Goal: Download file/media

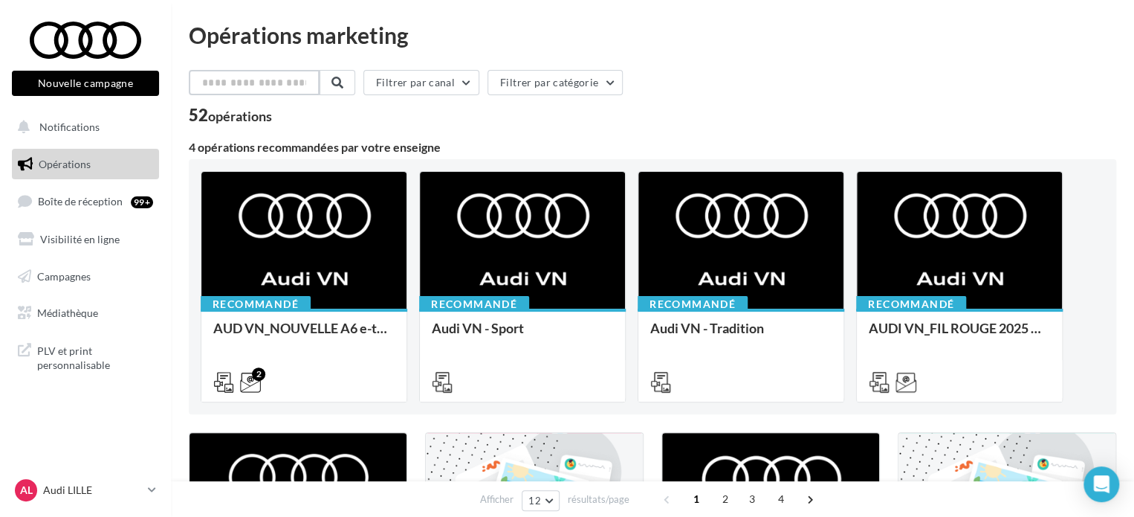
click at [228, 93] on input "text" at bounding box center [254, 82] width 131 height 25
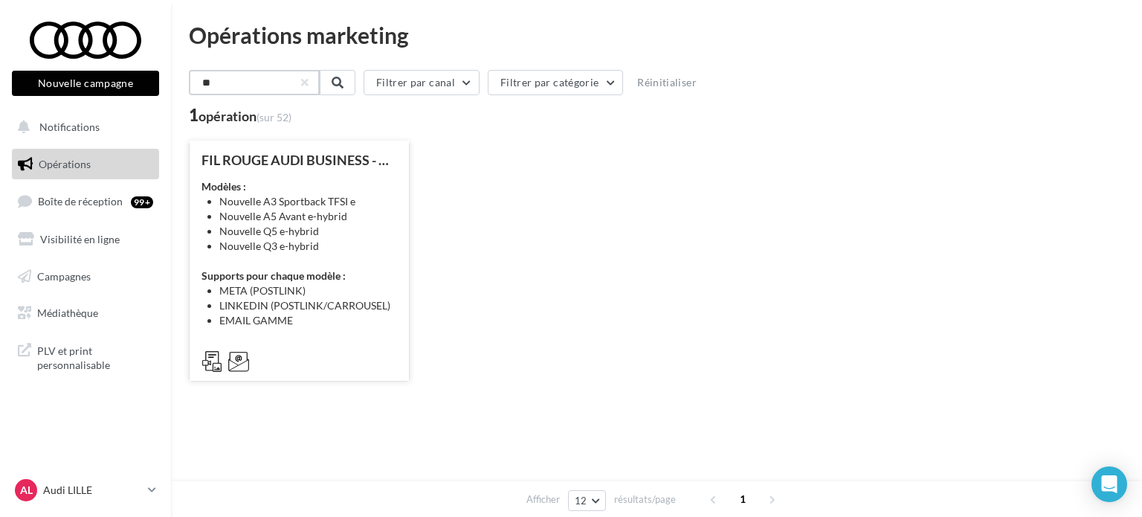
type input "**"
click at [355, 243] on li "Nouvelle Q3 e-hybrid" at bounding box center [308, 246] width 178 height 15
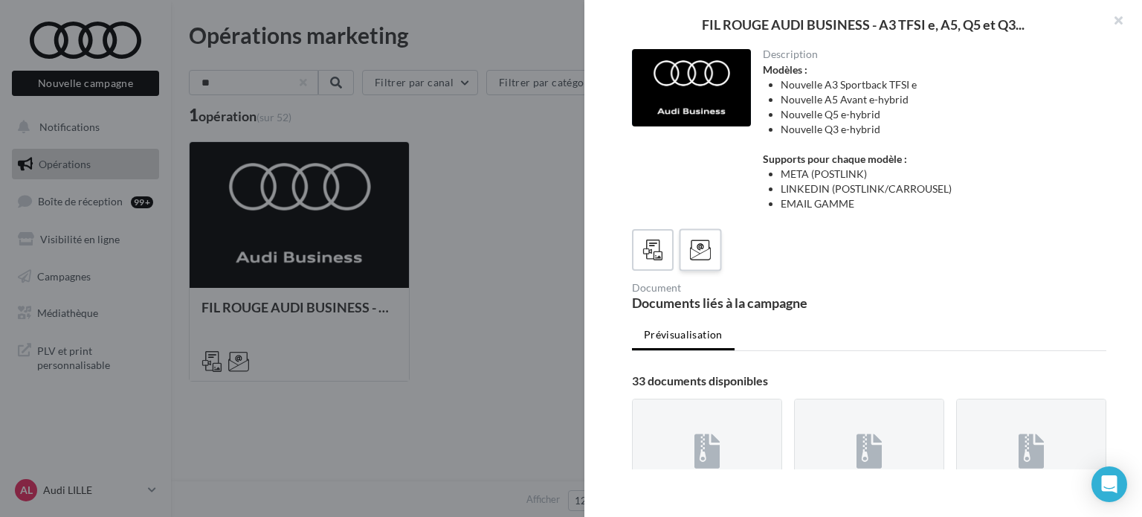
click at [687, 258] on div at bounding box center [701, 250] width 28 height 28
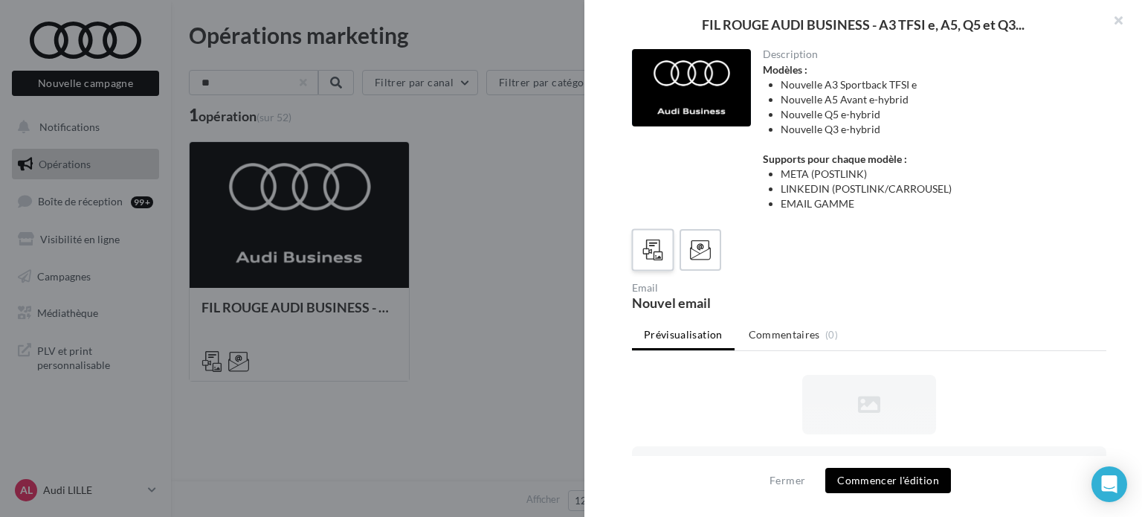
click at [670, 258] on label at bounding box center [652, 249] width 42 height 42
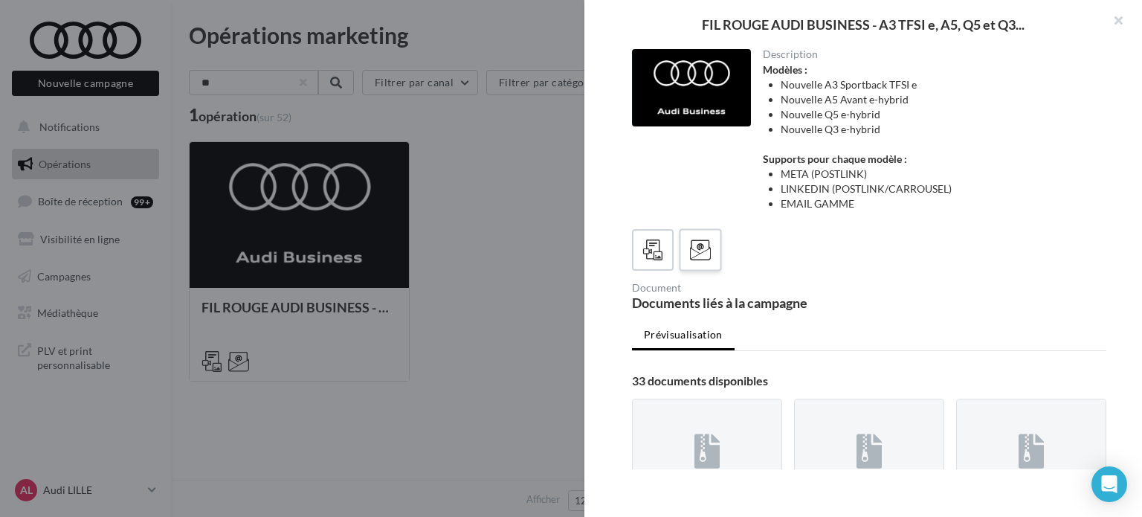
click at [708, 250] on icon at bounding box center [701, 250] width 22 height 22
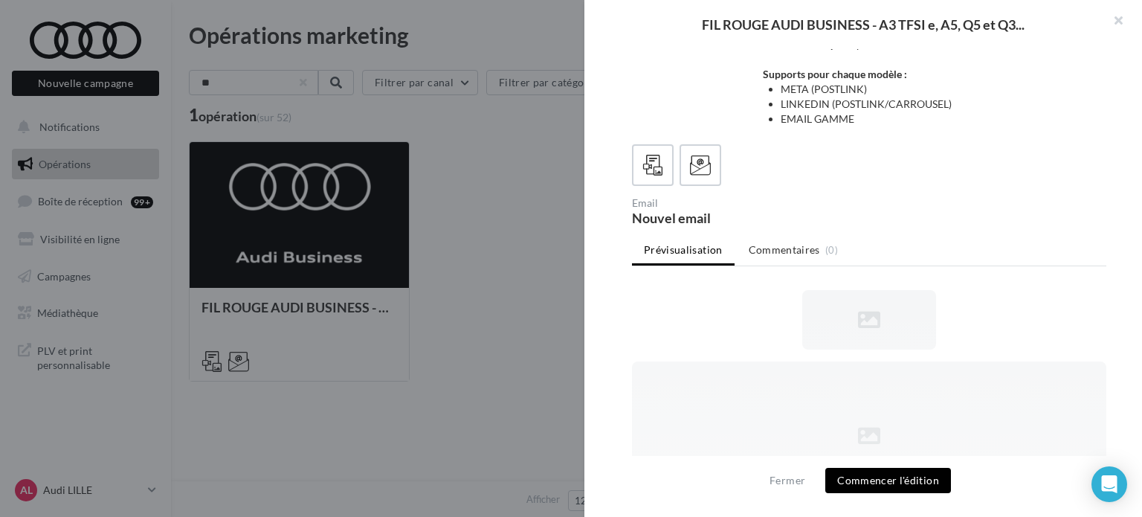
scroll to position [74, 0]
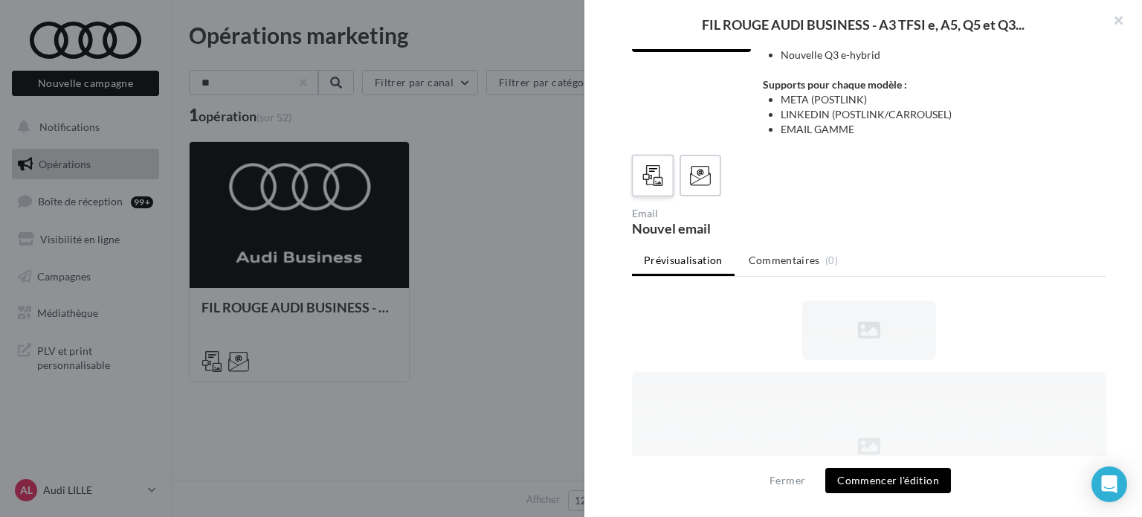
click at [644, 167] on icon at bounding box center [653, 176] width 22 height 22
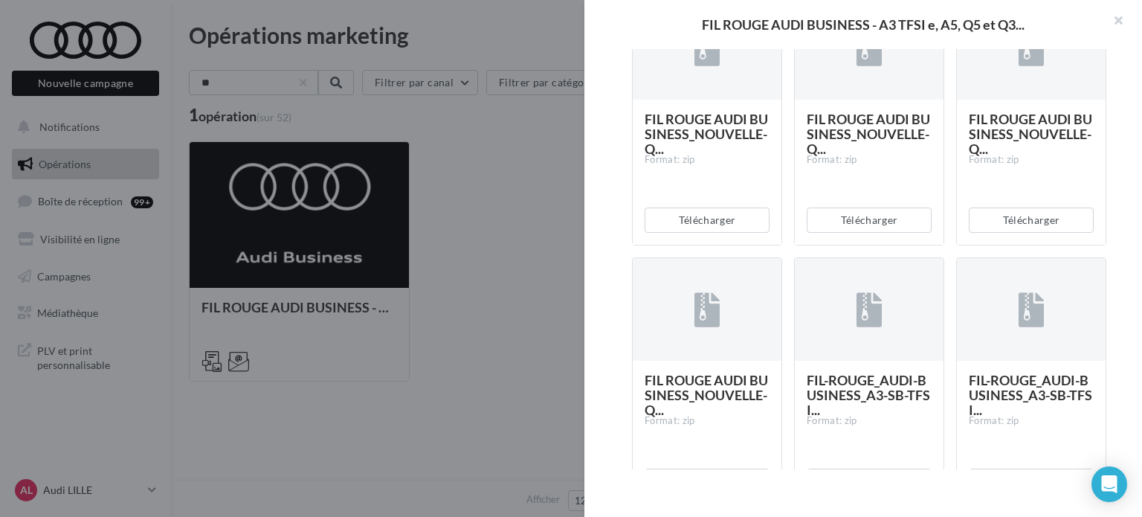
scroll to position [2390, 0]
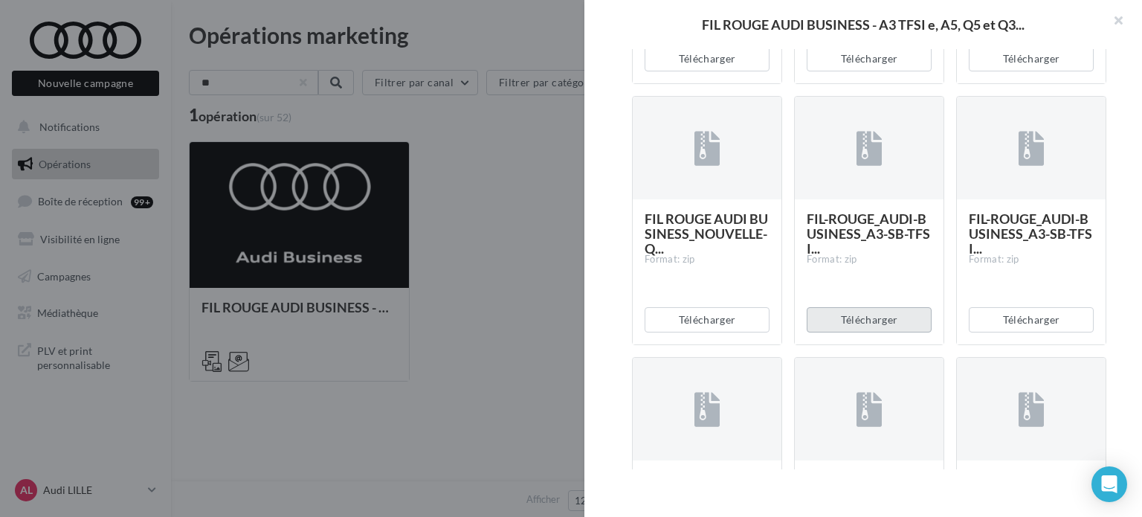
click at [834, 317] on button "Télécharger" at bounding box center [869, 319] width 125 height 25
click at [1106, 257] on div "FIL-ROUGE_AUDI-BUSINESS_A3-SB-TFSI... Format: zip Télécharger" at bounding box center [1037, 220] width 162 height 249
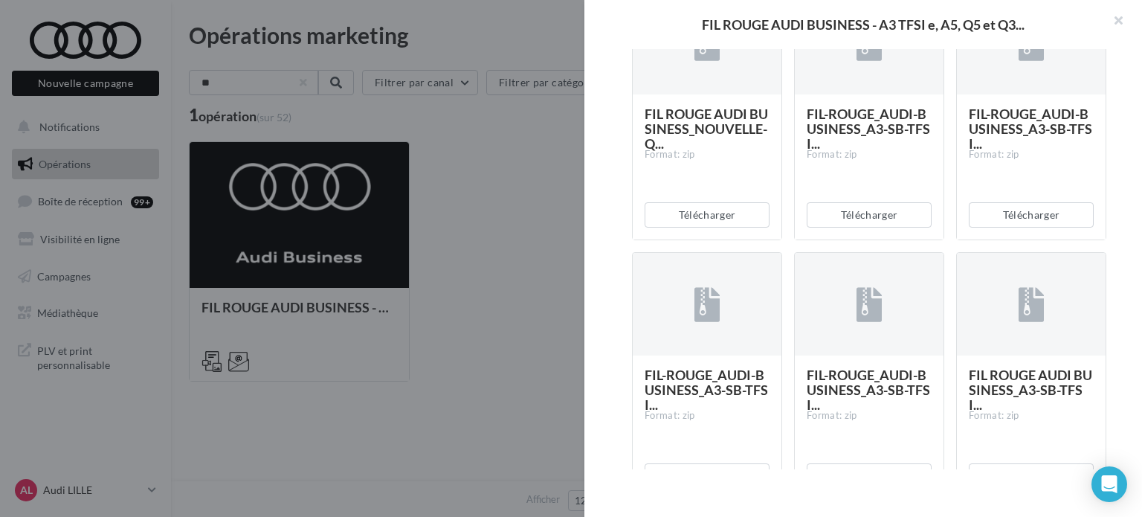
scroll to position [2538, 0]
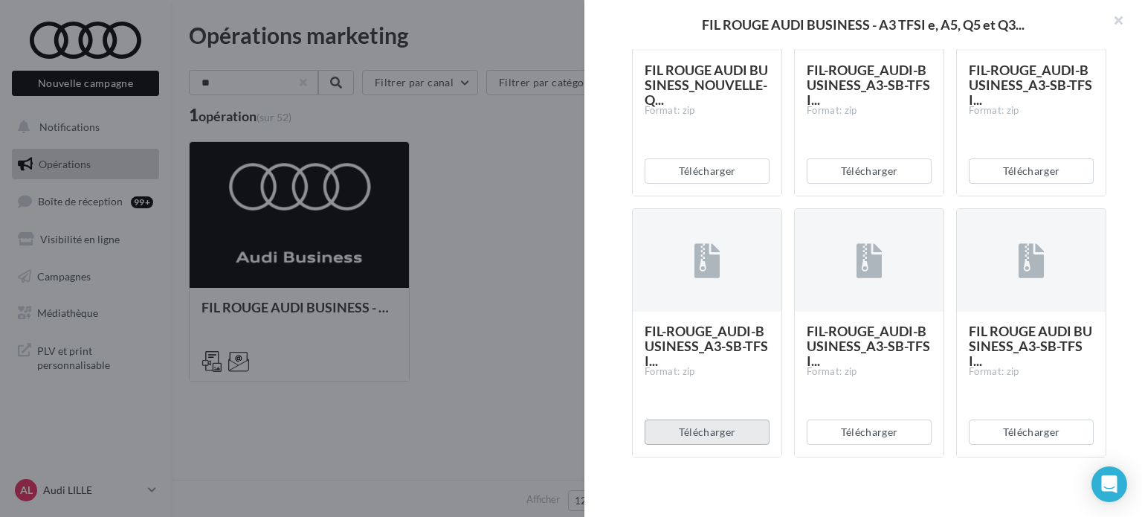
click at [683, 428] on button "Télécharger" at bounding box center [706, 431] width 125 height 25
click at [1015, 424] on button "Télécharger" at bounding box center [1031, 431] width 125 height 25
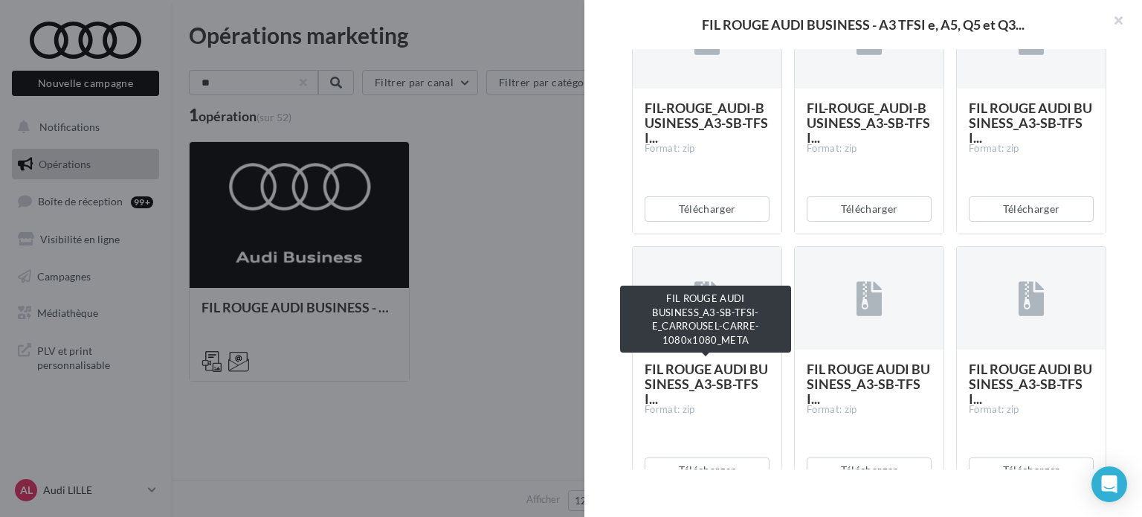
scroll to position [2810, 0]
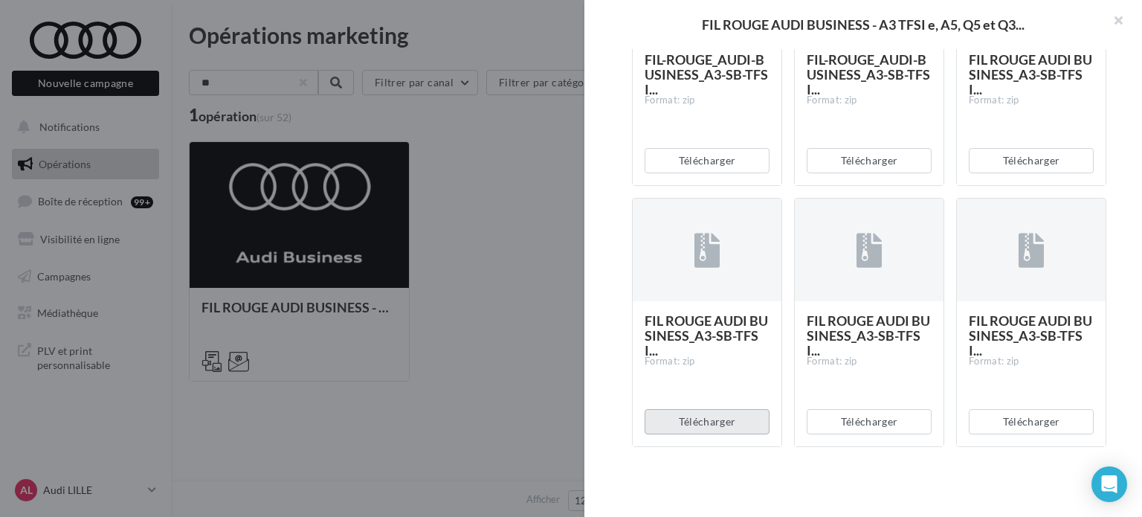
click at [672, 424] on button "Télécharger" at bounding box center [706, 421] width 125 height 25
click at [1017, 416] on button "Télécharger" at bounding box center [1031, 421] width 125 height 25
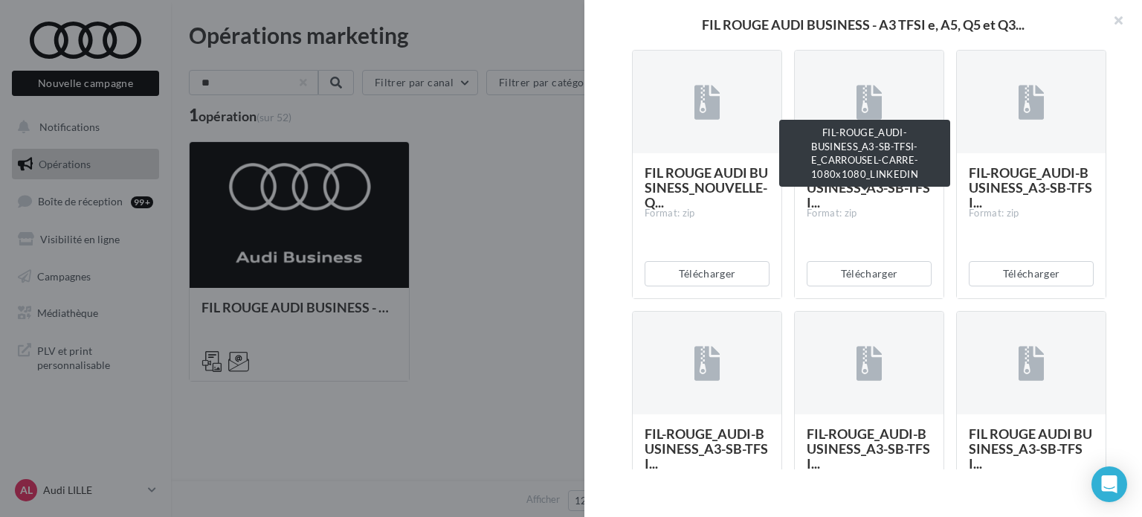
scroll to position [2438, 0]
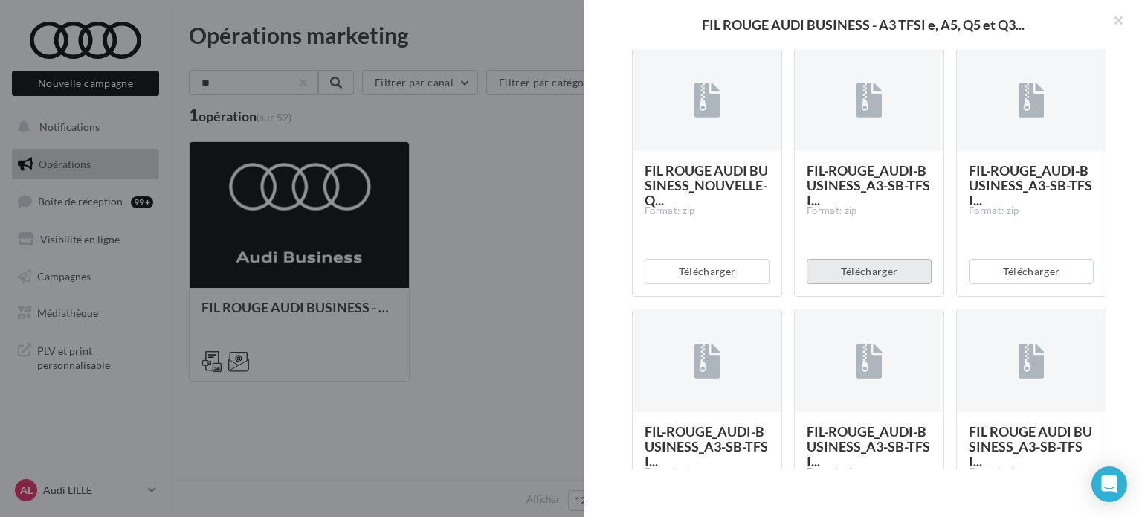
click at [844, 268] on button "Télécharger" at bounding box center [869, 271] width 125 height 25
click at [604, 257] on div "Description Modèles : Nouvelle A3 Sportback TFSI e Nouvelle A5 Avant e-hybrid N…" at bounding box center [868, 259] width 569 height 420
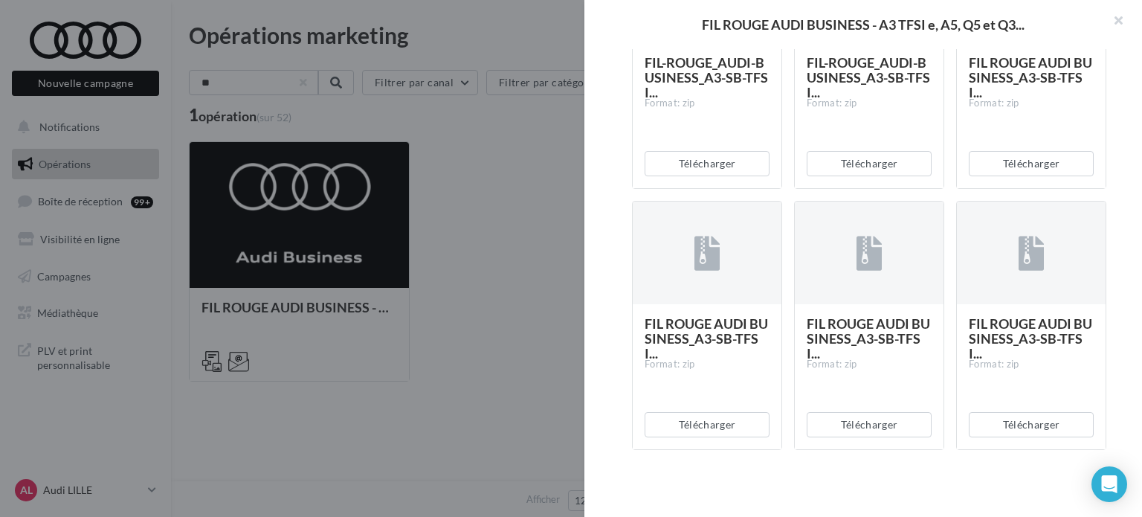
scroll to position [2810, 0]
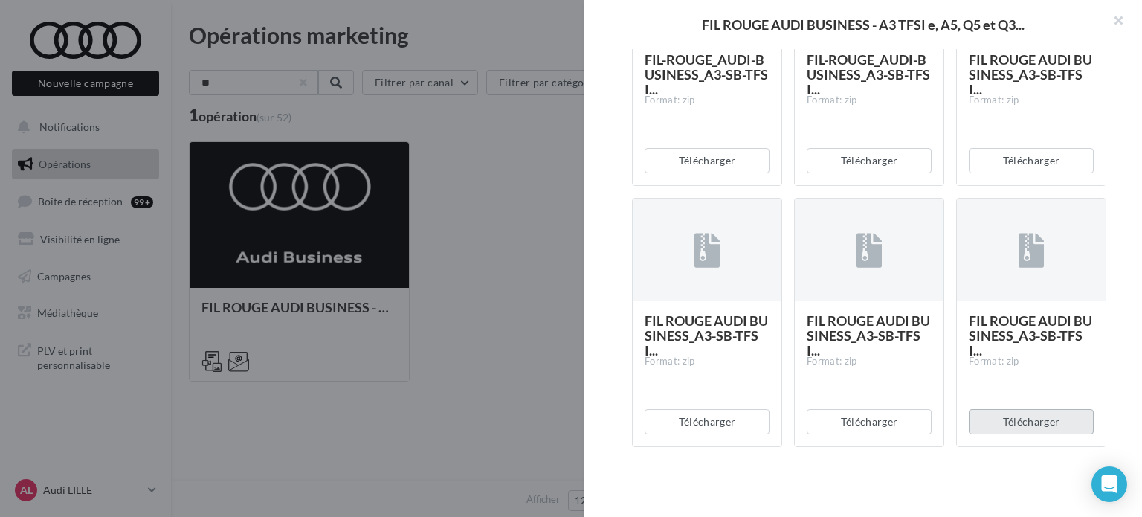
click at [996, 410] on button "Télécharger" at bounding box center [1031, 421] width 125 height 25
click at [866, 427] on button "Télécharger" at bounding box center [869, 421] width 125 height 25
click at [683, 415] on button "Télécharger" at bounding box center [706, 421] width 125 height 25
click at [610, 213] on div "Description Modèles : Nouvelle A3 Sportback TFSI e Nouvelle A5 Avant e-hybrid N…" at bounding box center [868, 259] width 569 height 420
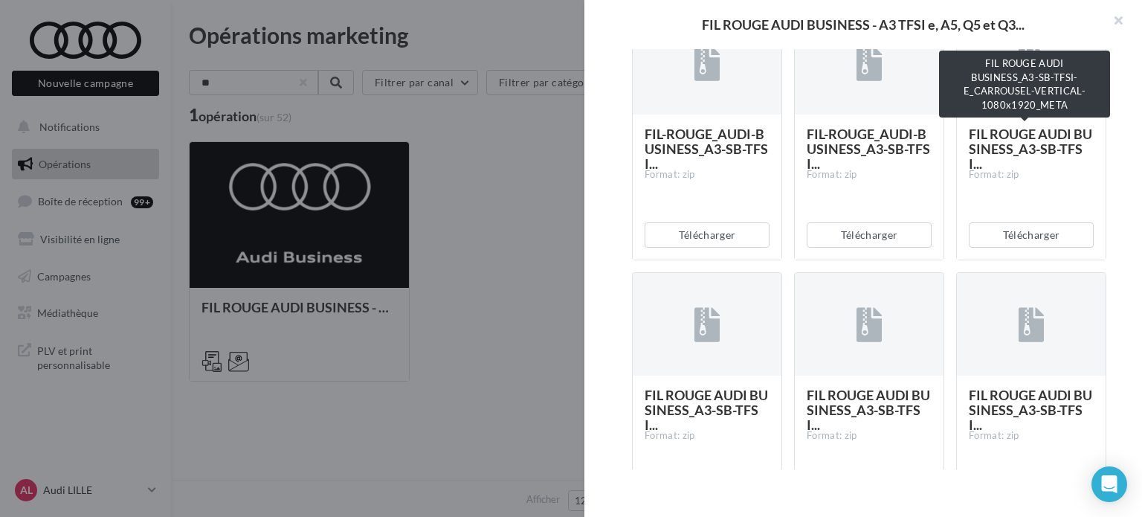
scroll to position [2661, 0]
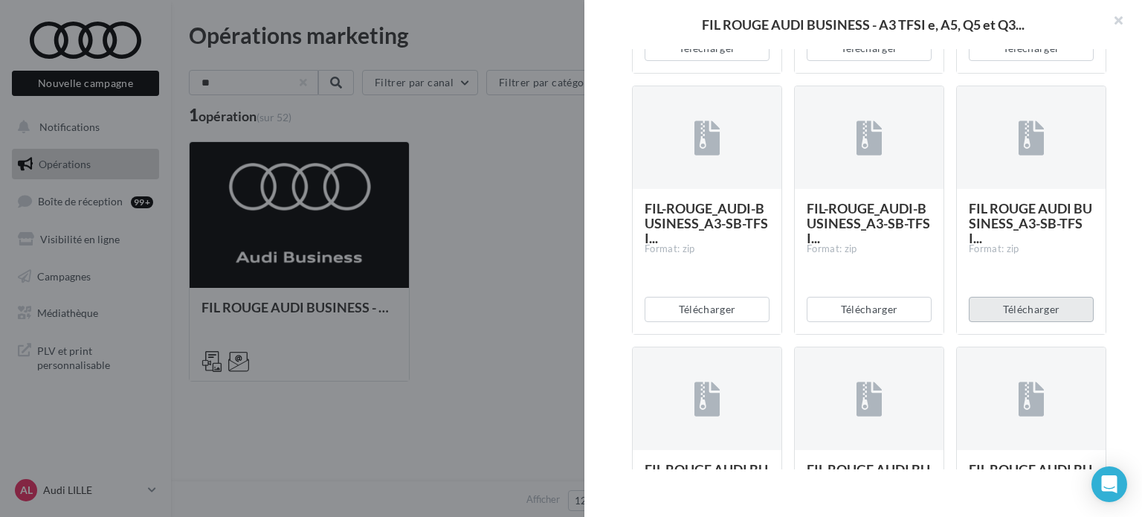
click at [1033, 311] on button "Télécharger" at bounding box center [1031, 309] width 125 height 25
click at [870, 300] on button "Télécharger" at bounding box center [869, 309] width 125 height 25
click at [723, 300] on button "Télécharger" at bounding box center [706, 309] width 125 height 25
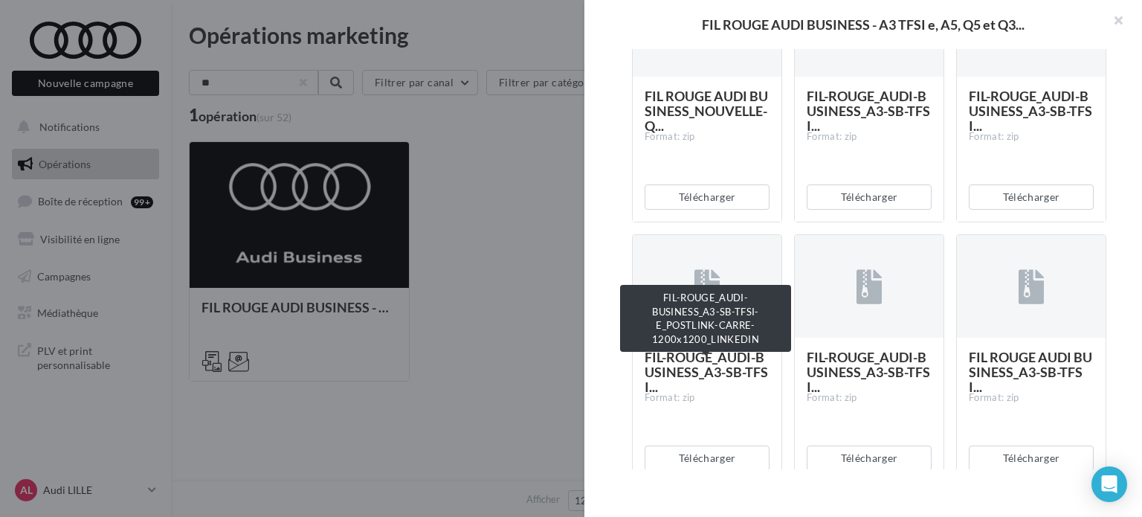
scroll to position [2438, 0]
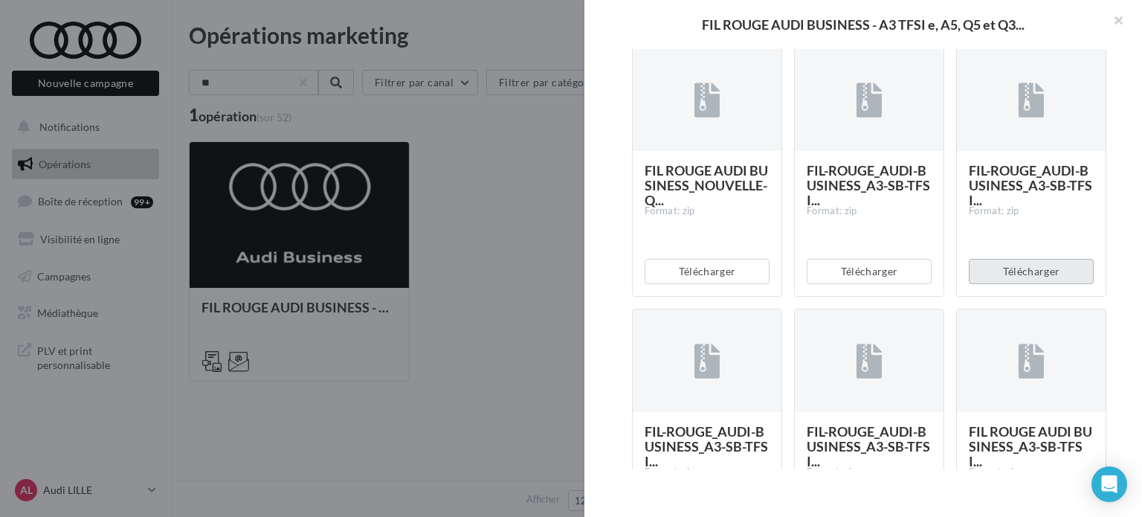
click at [1004, 271] on button "Télécharger" at bounding box center [1031, 271] width 125 height 25
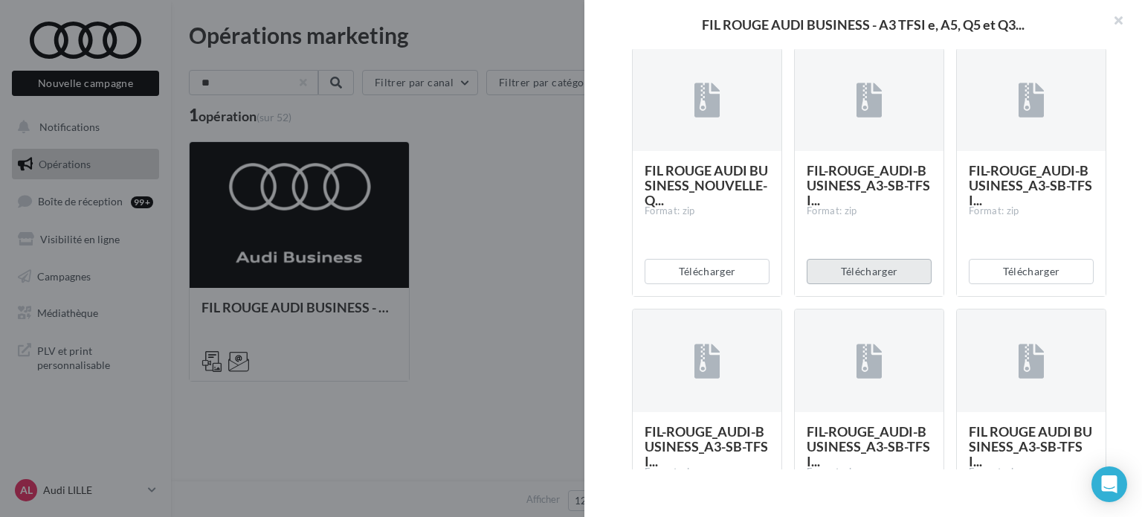
click at [867, 268] on button "Télécharger" at bounding box center [869, 271] width 125 height 25
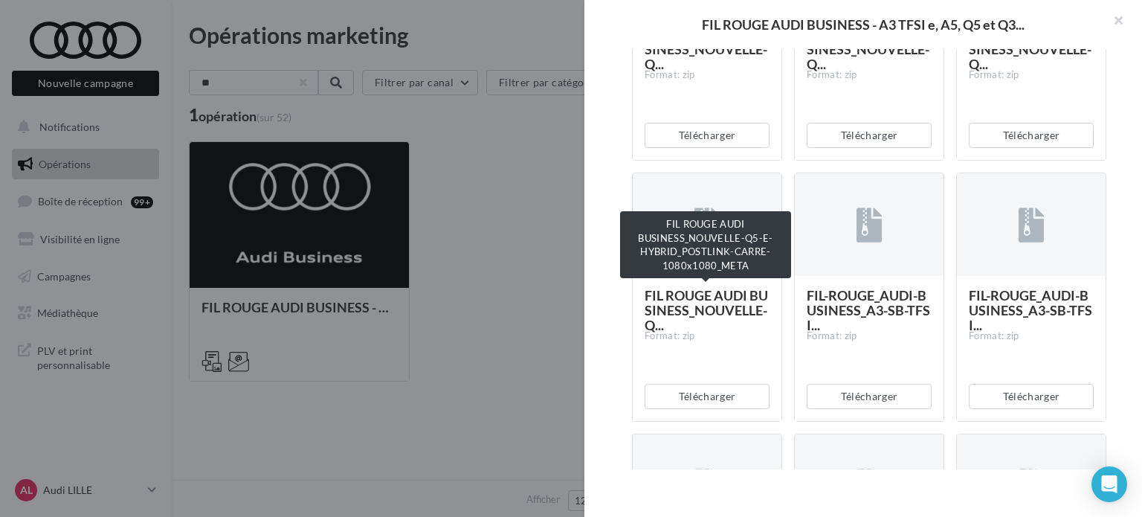
scroll to position [2289, 0]
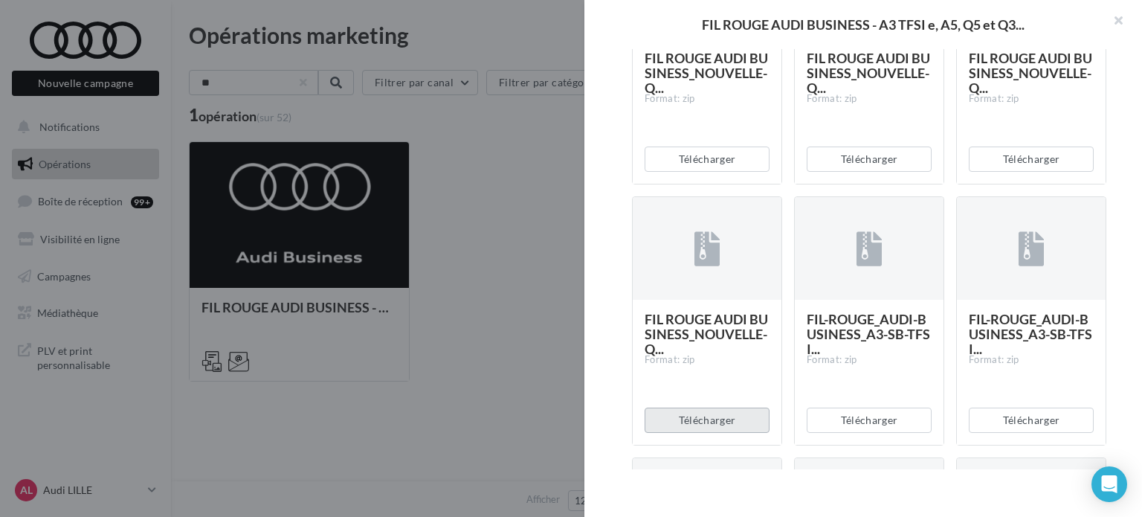
click at [695, 411] on button "Télécharger" at bounding box center [706, 419] width 125 height 25
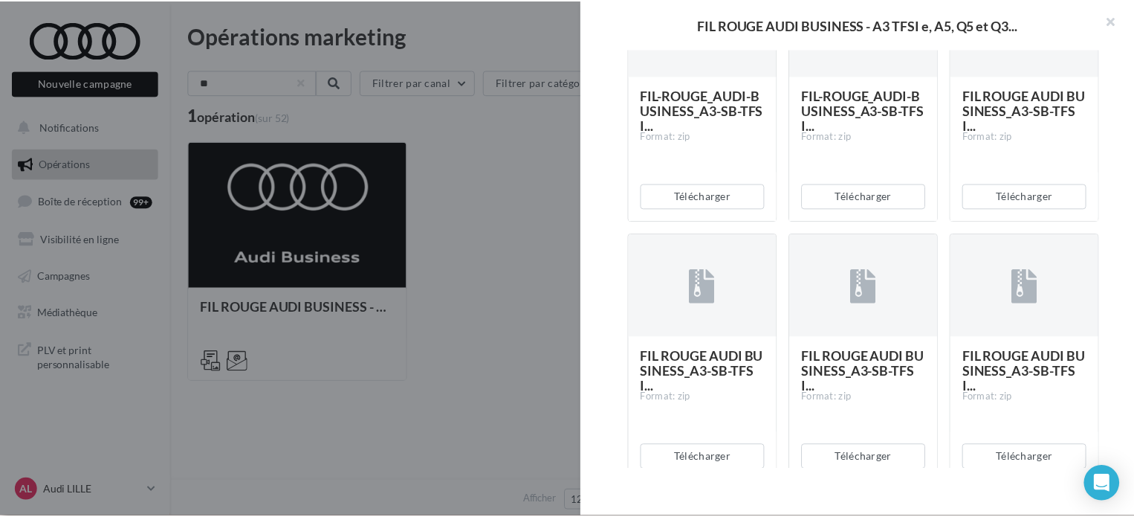
scroll to position [2810, 0]
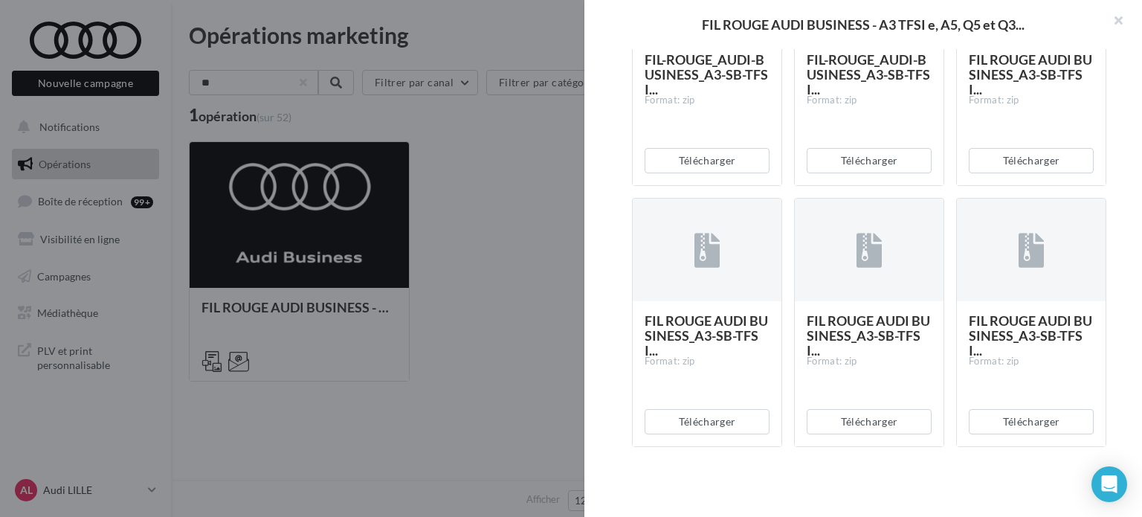
click at [537, 386] on div at bounding box center [571, 258] width 1142 height 517
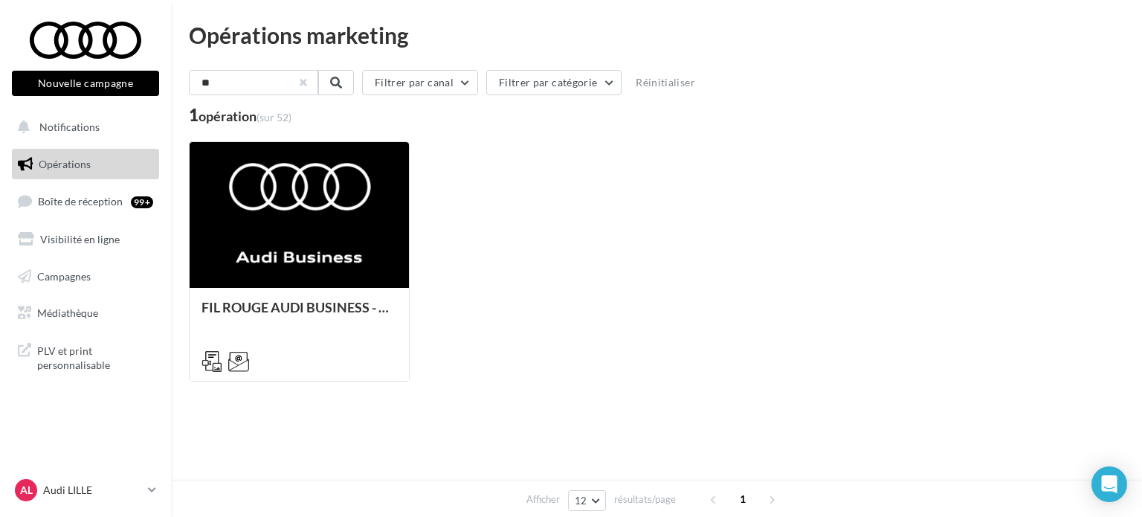
click at [306, 85] on button "button" at bounding box center [303, 83] width 6 height 6
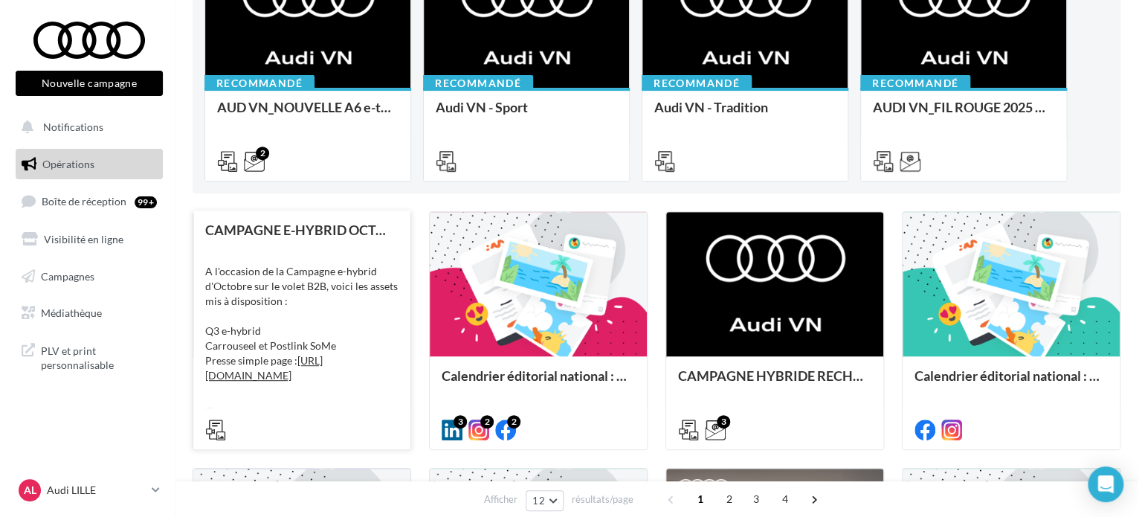
scroll to position [223, 0]
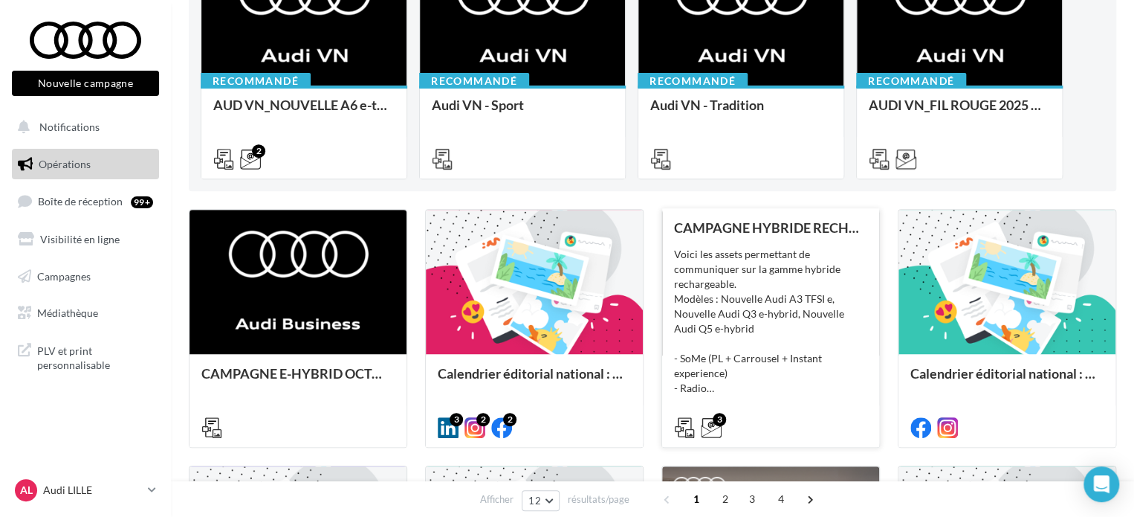
click at [758, 328] on div "Voici les assets permettant de communiquer sur la gamme hybride rechargeable. M…" at bounding box center [770, 321] width 193 height 149
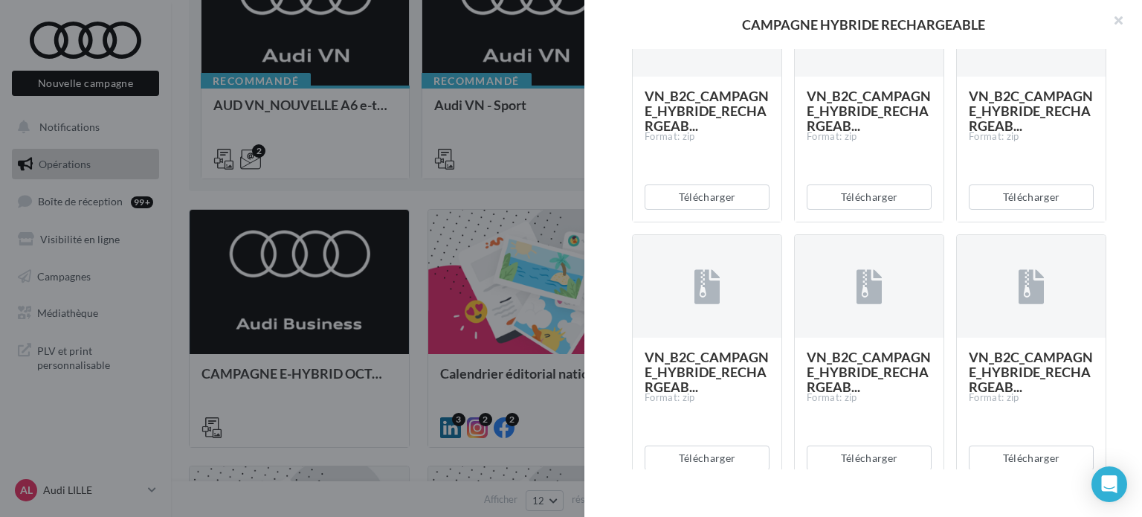
scroll to position [3122, 0]
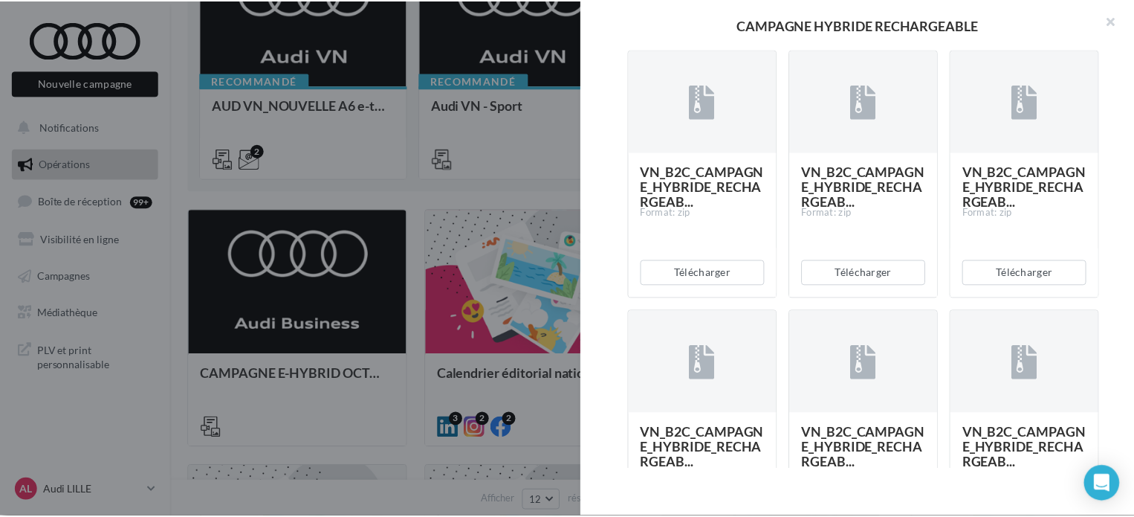
scroll to position [3568, 0]
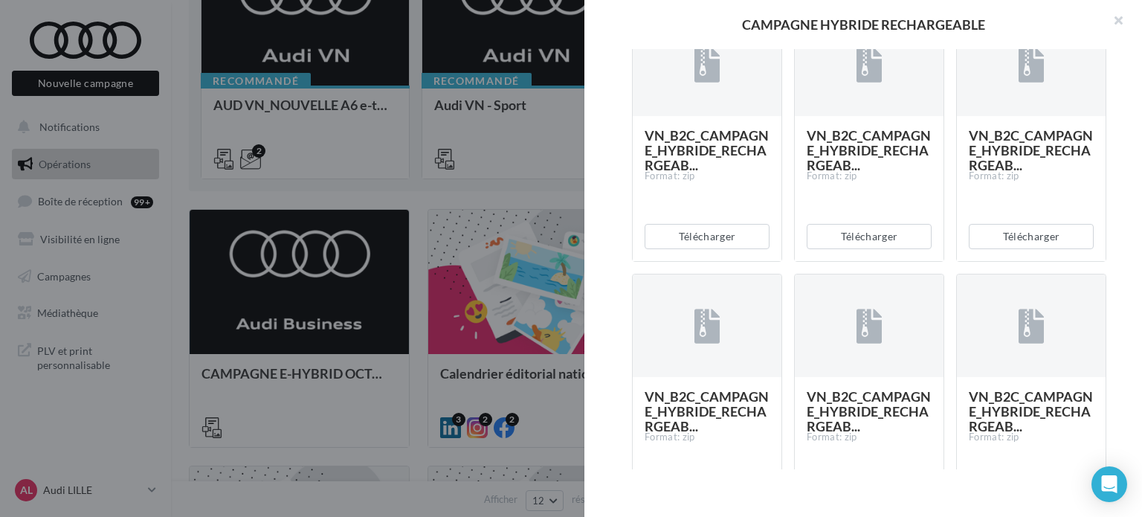
click at [528, 183] on div at bounding box center [571, 258] width 1142 height 517
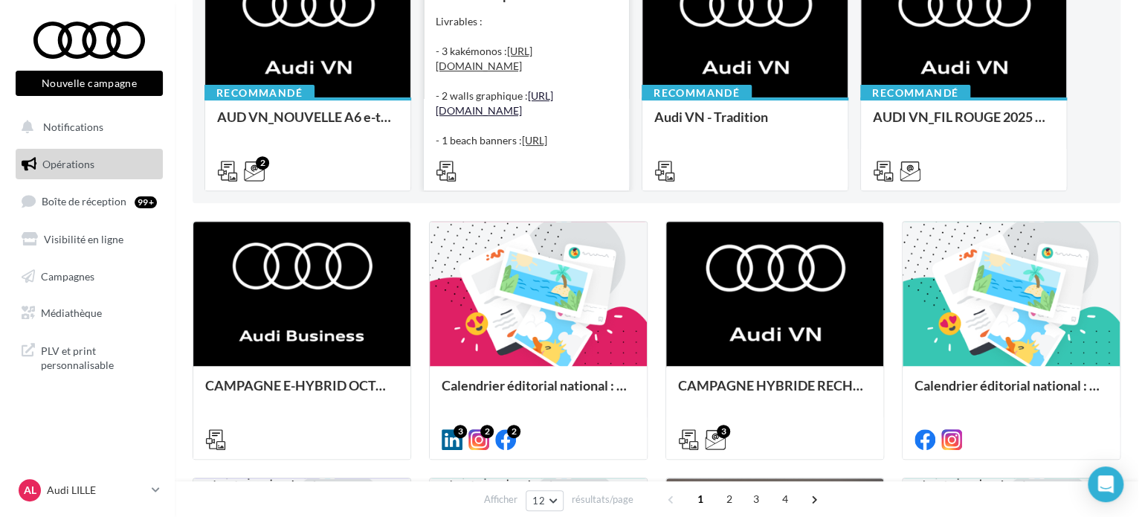
scroll to position [0, 0]
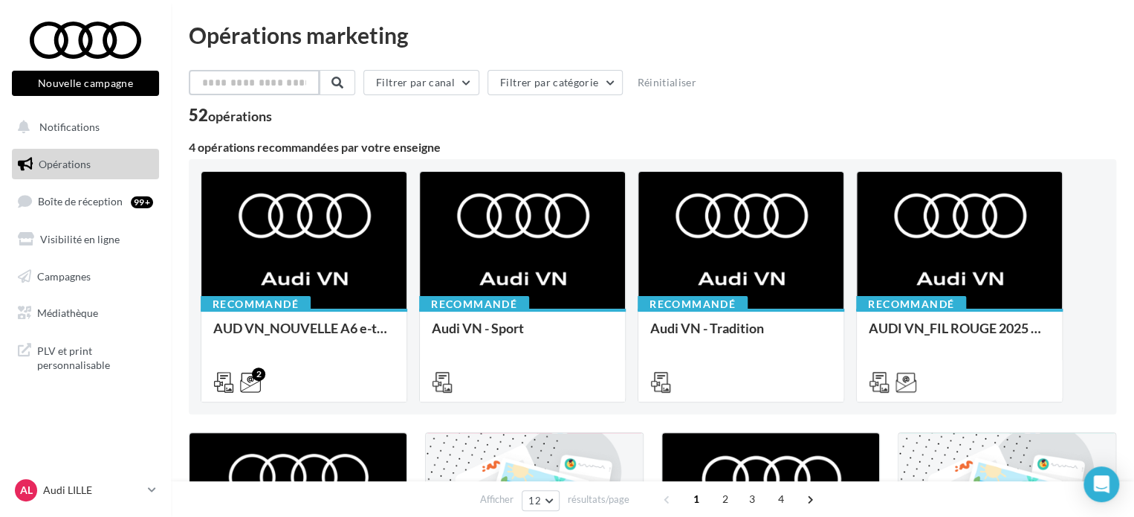
click at [230, 90] on input "text" at bounding box center [254, 82] width 131 height 25
type input "*"
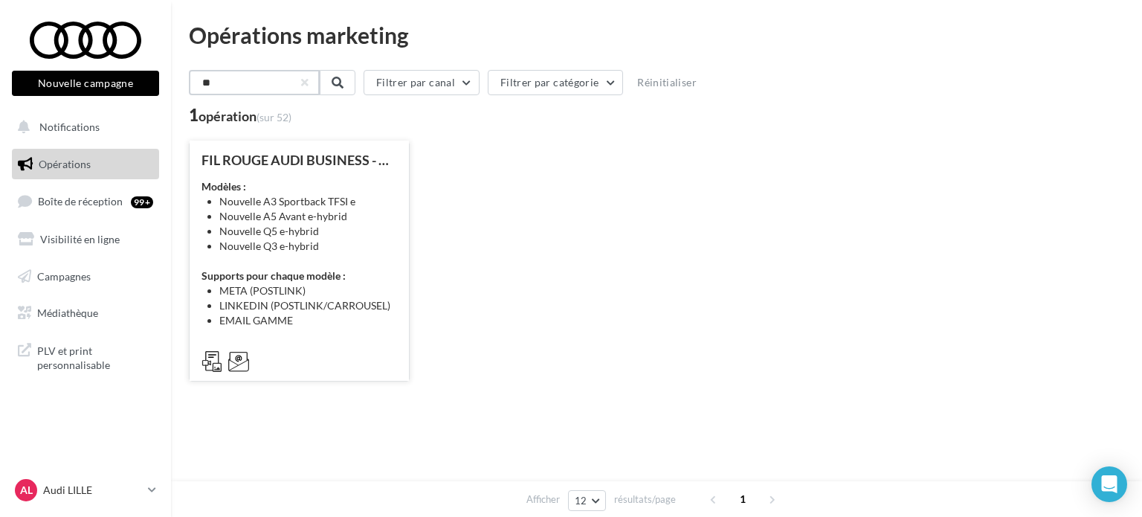
type input "**"
click at [300, 312] on li "LINKEDIN (POSTLINK/CARROUSEL)" at bounding box center [308, 305] width 178 height 15
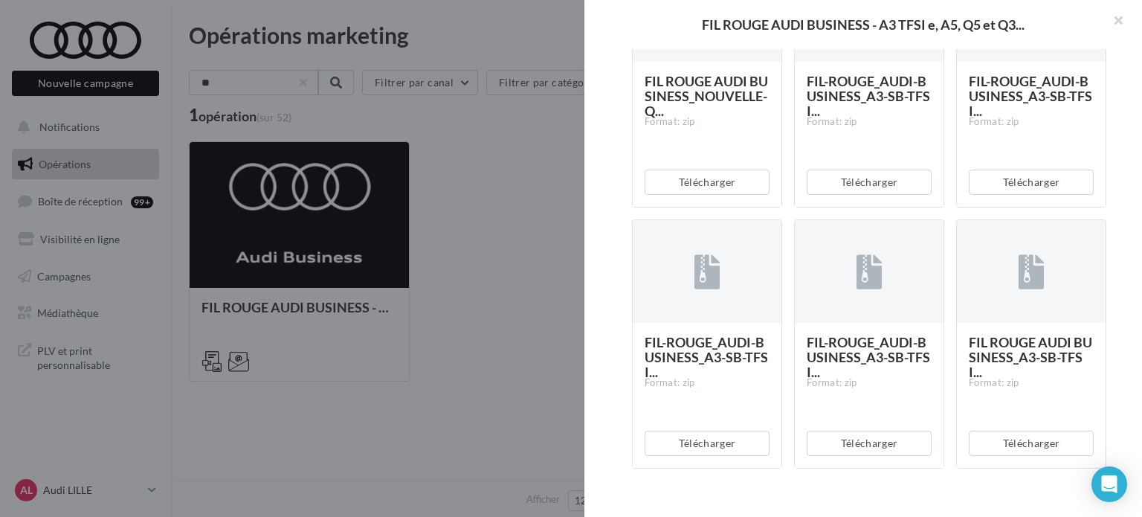
scroll to position [2810, 0]
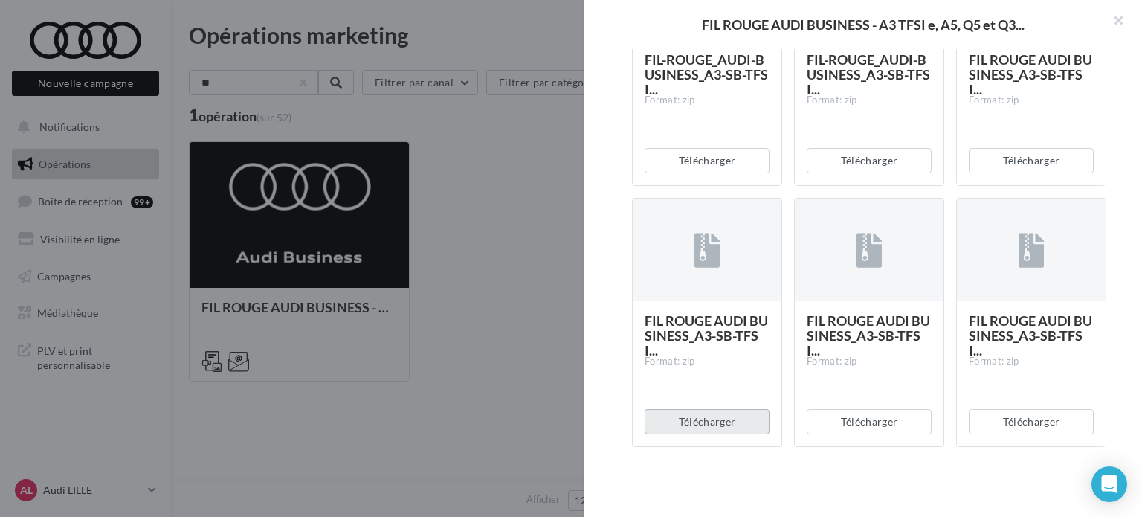
drag, startPoint x: 699, startPoint y: 418, endPoint x: 725, endPoint y: 369, distance: 56.5
click at [725, 369] on div "FIL ROUGE AUDI BUSINESS_A3-SB-TFSI... Format: zip Télécharger" at bounding box center [707, 322] width 150 height 249
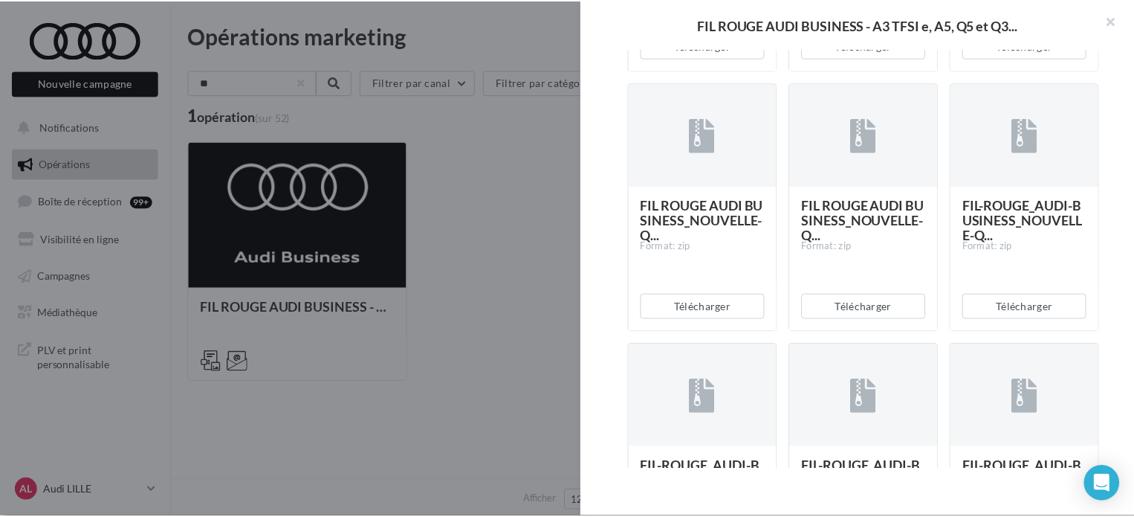
scroll to position [1249, 0]
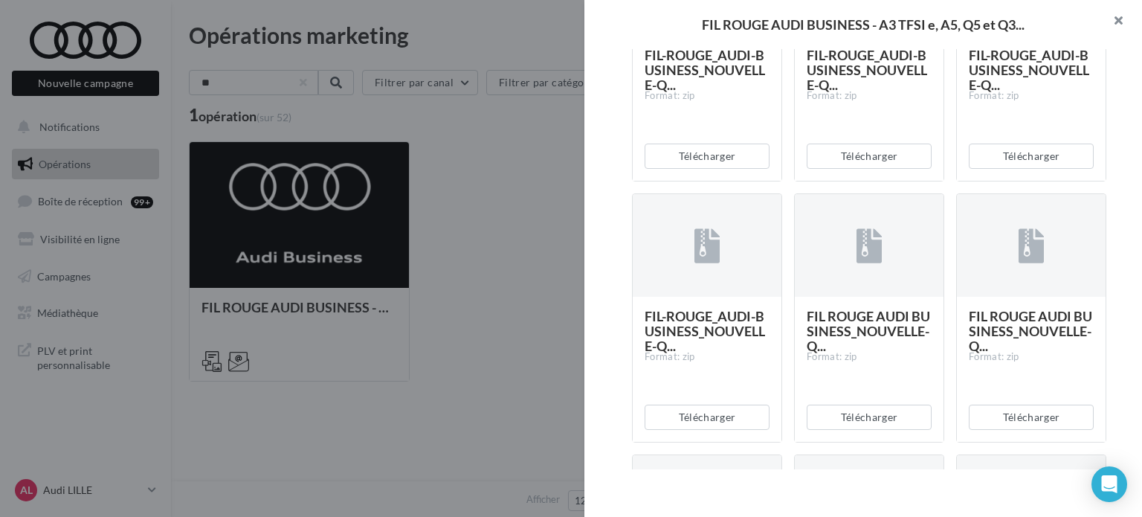
click at [1121, 23] on button "button" at bounding box center [1111, 22] width 59 height 45
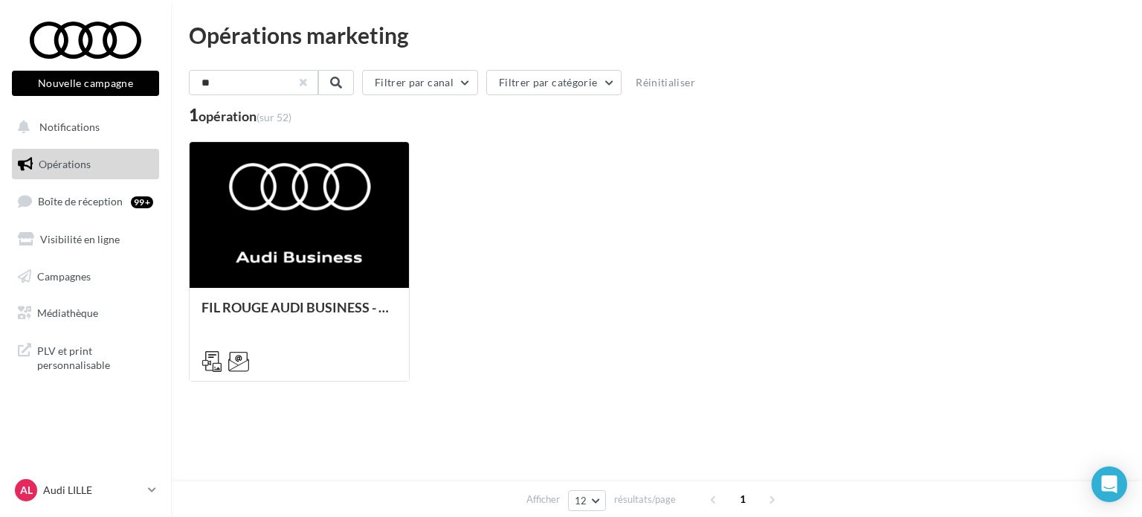
click at [306, 80] on button "button" at bounding box center [303, 83] width 6 height 6
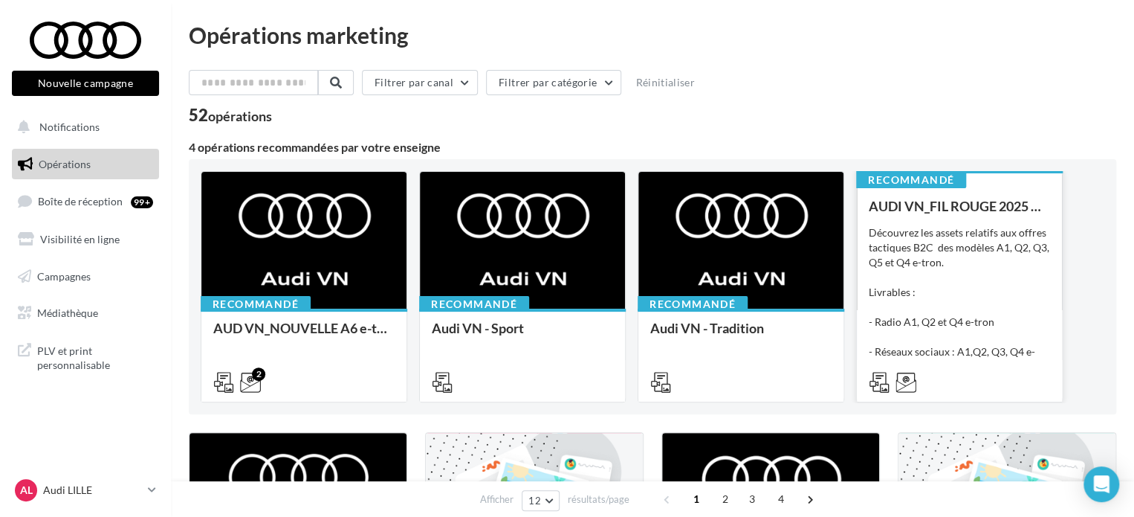
click at [966, 281] on div "Découvrez les assets relatifs aux offres tactiques B2C des modèles A1, Q2, Q3, …" at bounding box center [959, 299] width 181 height 149
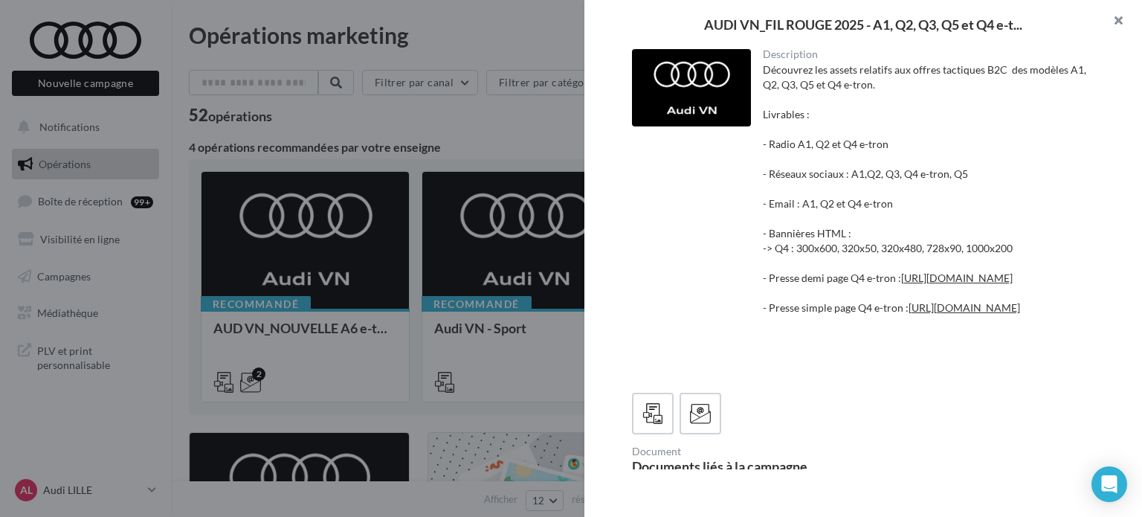
click at [1120, 18] on button "button" at bounding box center [1111, 22] width 59 height 45
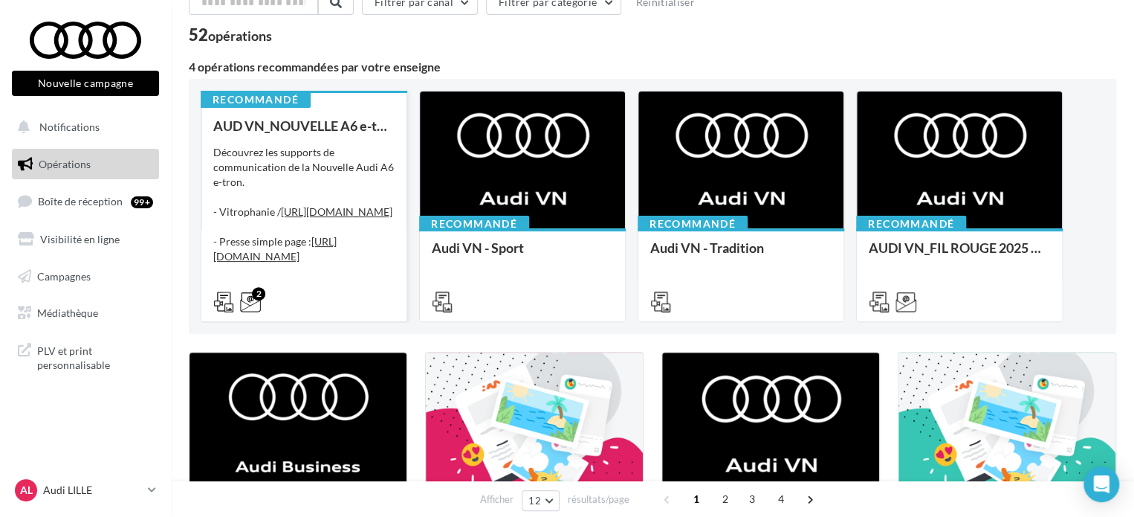
scroll to position [0, 0]
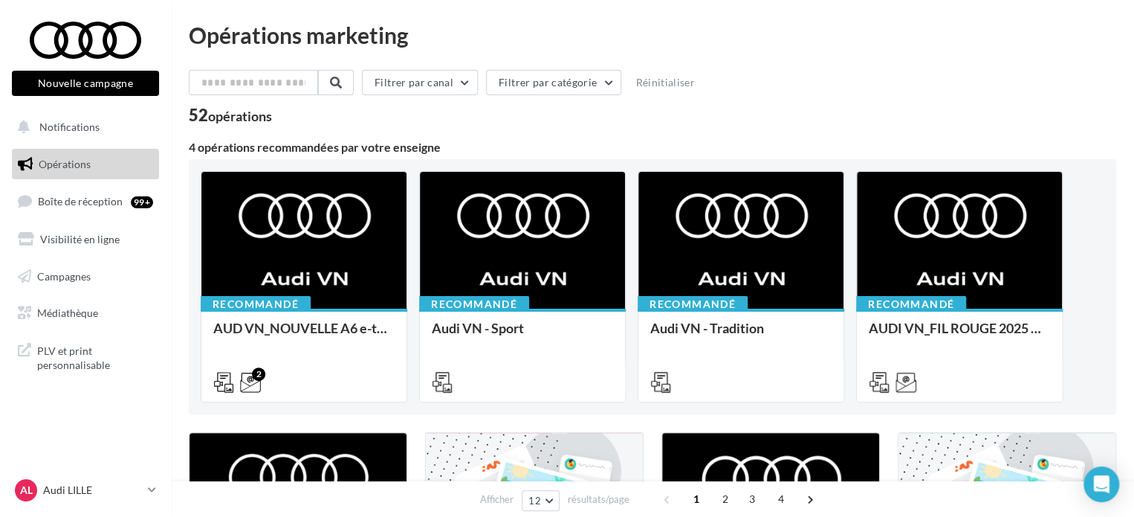
click at [49, 163] on span "Opérations" at bounding box center [65, 164] width 52 height 13
click at [93, 499] on div "AL Audi LILLE audi-lill-tra" at bounding box center [78, 490] width 127 height 22
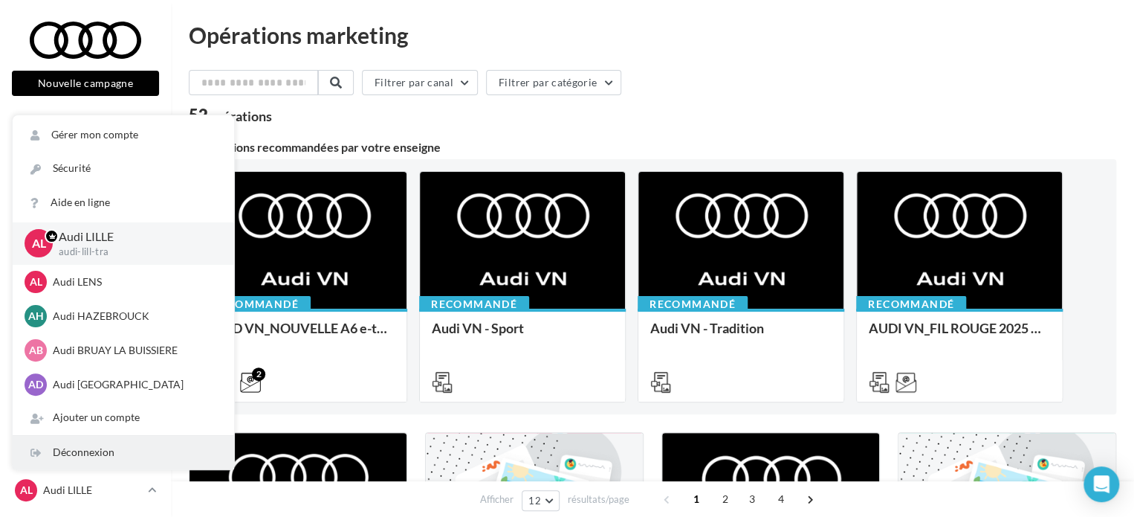
click at [74, 450] on div "Déconnexion" at bounding box center [124, 452] width 222 height 33
